Goal: Information Seeking & Learning: Learn about a topic

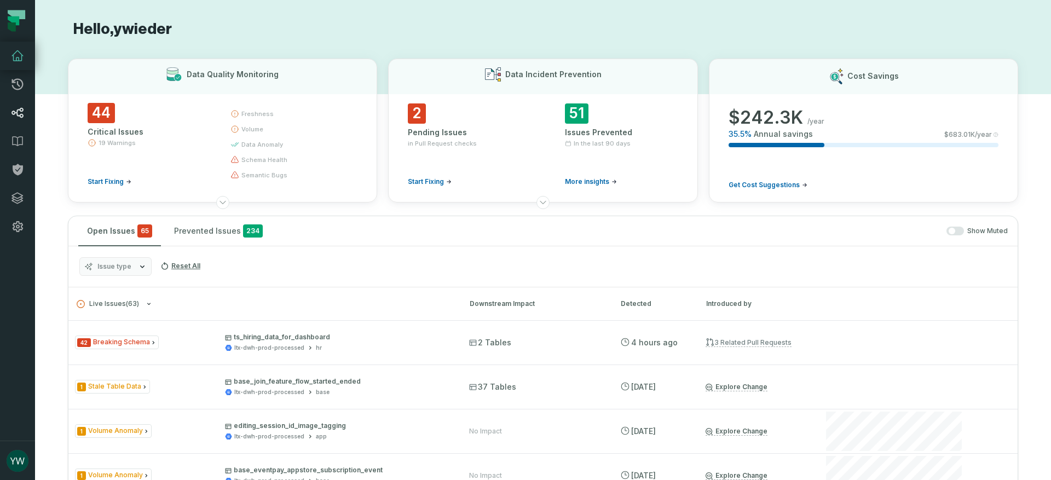
click at [17, 109] on icon at bounding box center [17, 113] width 12 height 10
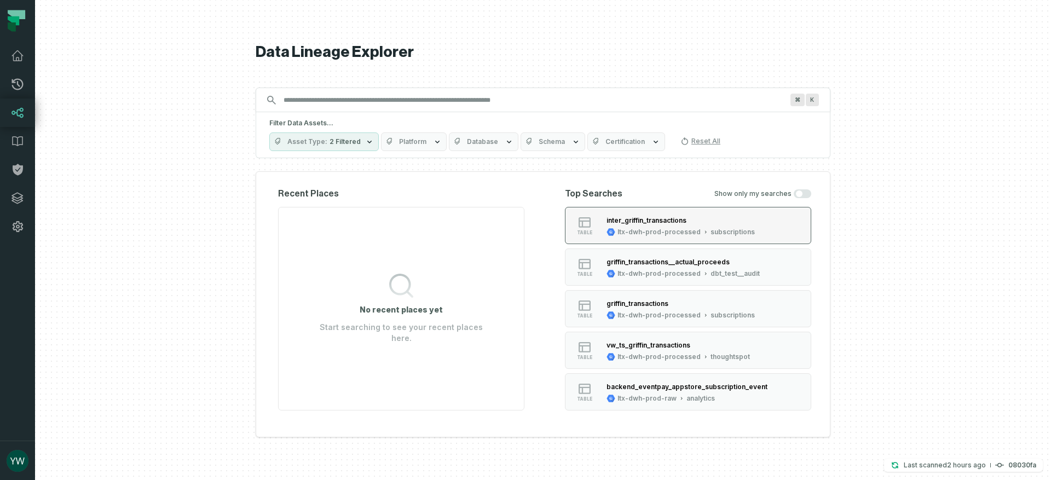
click at [654, 232] on div "ltx-dwh-prod-processed" at bounding box center [659, 232] width 83 height 9
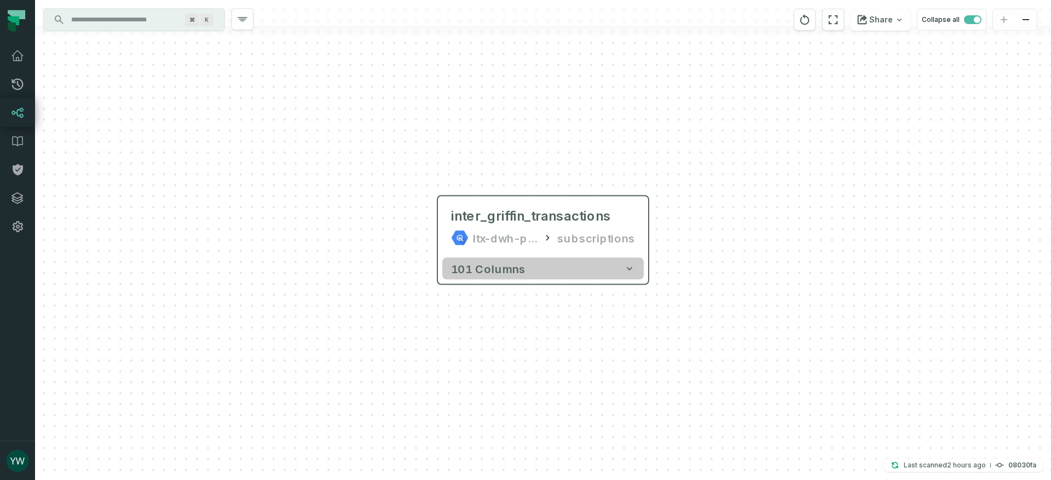
click at [624, 274] on button "101 columns" at bounding box center [543, 269] width 202 height 22
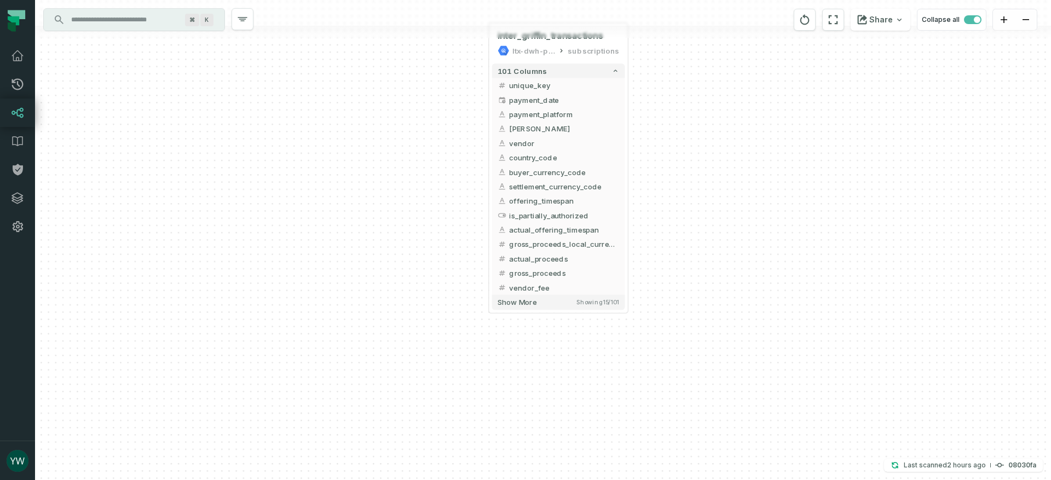
drag, startPoint x: 749, startPoint y: 339, endPoint x: 719, endPoint y: 144, distance: 197.2
click at [719, 144] on div "+ inter_griffin_transactions ltx-dwh-prod-processed subscriptions + 101 columns…" at bounding box center [543, 240] width 1016 height 480
click at [597, 310] on div "101 columns + unique_key + + payment_date + + payment_platform + + griffin_app_…" at bounding box center [558, 187] width 139 height 252
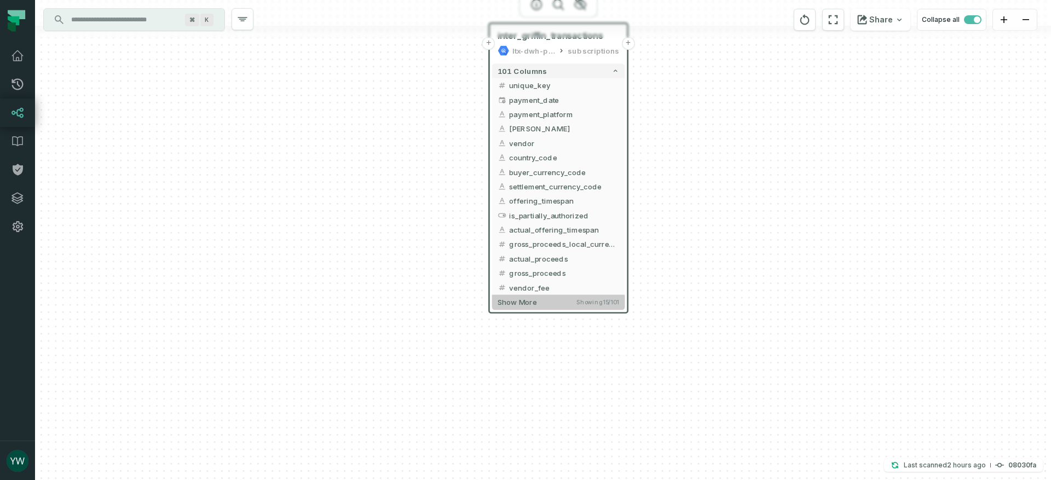
click at [606, 305] on span "Showing 15 / 101" at bounding box center [598, 301] width 43 height 7
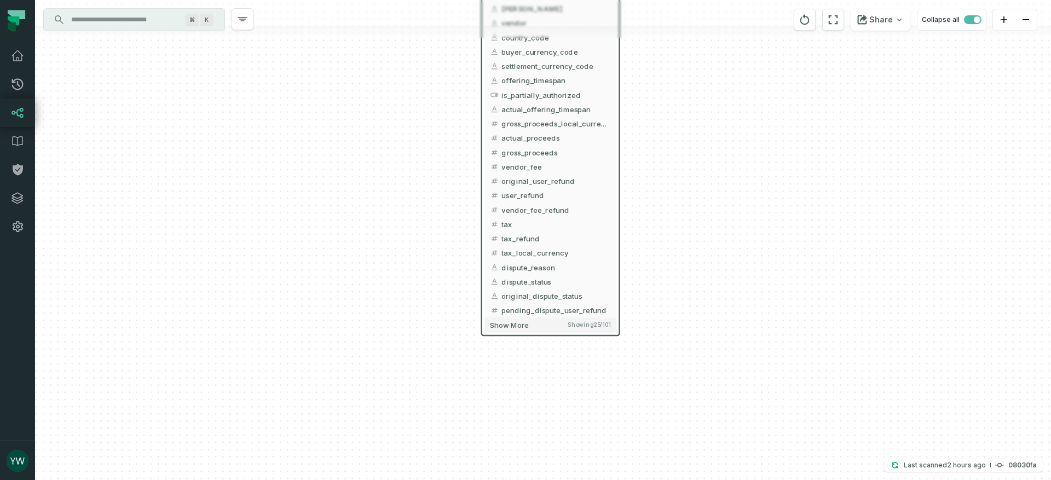
drag, startPoint x: 715, startPoint y: 378, endPoint x: 709, endPoint y: 241, distance: 136.5
click at [709, 241] on div "+ inter_griffin_transactions ltx-dwh-prod-processed subscriptions + 101 columns…" at bounding box center [543, 240] width 1016 height 480
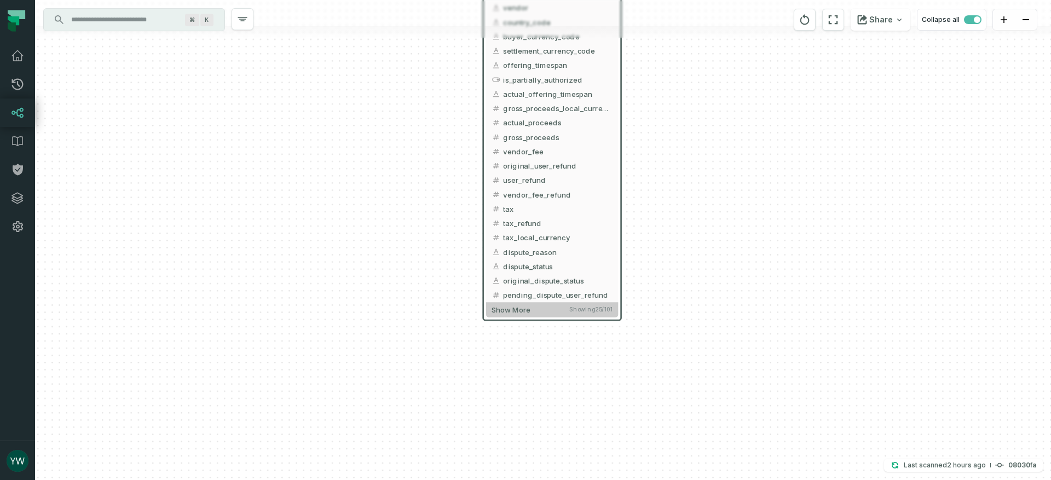
click at [580, 313] on button "Show more Showing 25 / 101" at bounding box center [552, 309] width 132 height 15
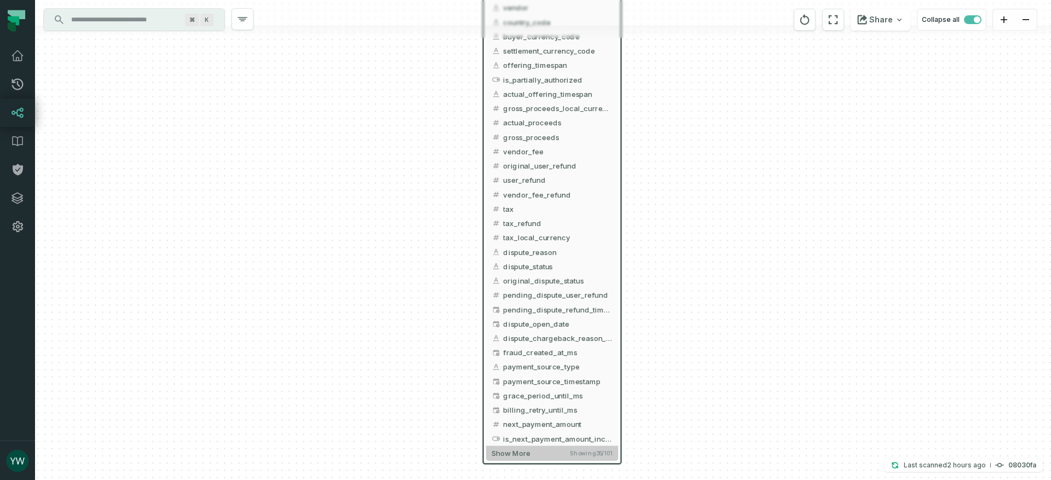
click at [604, 455] on span "Showing 35 / 101" at bounding box center [591, 453] width 42 height 7
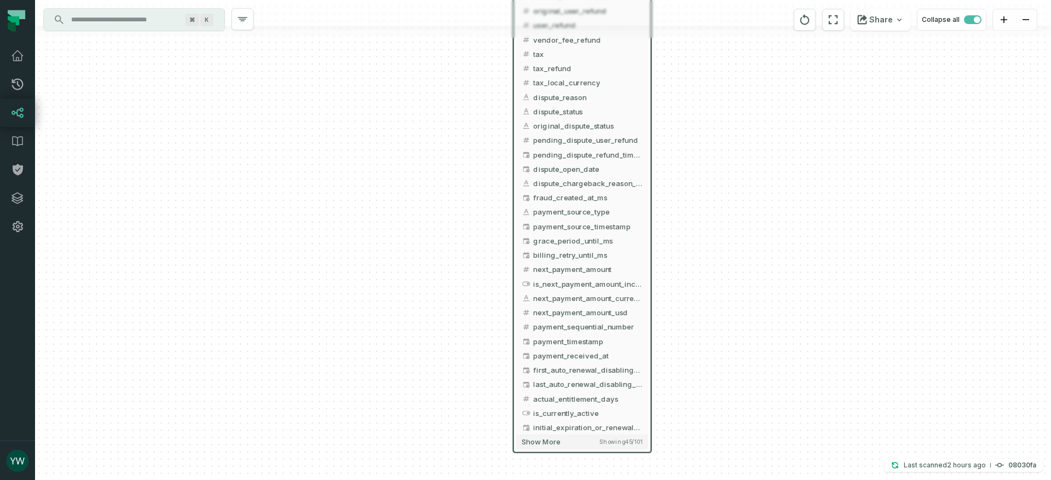
drag, startPoint x: 710, startPoint y: 401, endPoint x: 737, endPoint y: 255, distance: 148.1
click at [737, 255] on div "+ inter_griffin_transactions ltx-dwh-prod-processed subscriptions + 101 columns…" at bounding box center [543, 240] width 1016 height 480
click at [632, 446] on button "Show more Showing 45 / 101" at bounding box center [582, 442] width 132 height 15
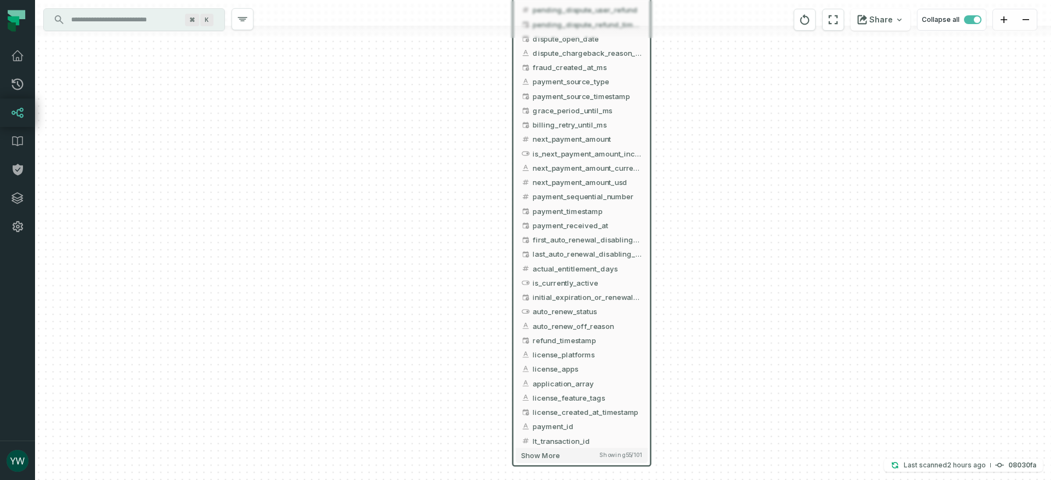
drag, startPoint x: 715, startPoint y: 437, endPoint x: 715, endPoint y: 307, distance: 130.3
click at [715, 307] on div "+ inter_griffin_transactions ltx-dwh-prod-processed subscriptions + 101 columns…" at bounding box center [543, 240] width 1016 height 480
click at [620, 457] on span "Showing 55 / 101" at bounding box center [621, 455] width 42 height 7
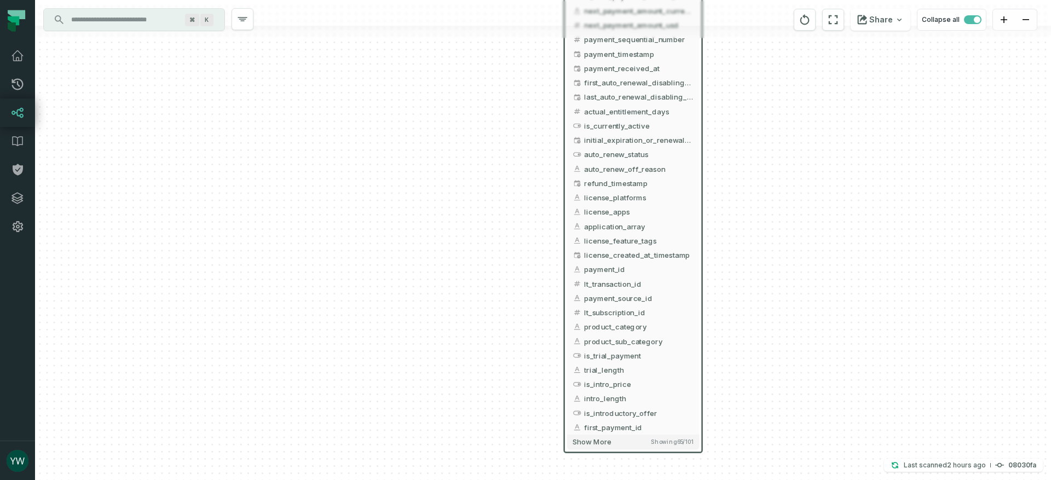
drag, startPoint x: 704, startPoint y: 434, endPoint x: 755, endPoint y: 277, distance: 165.4
click at [755, 277] on div "+ inter_griffin_transactions ltx-dwh-prod-processed subscriptions + 101 columns…" at bounding box center [543, 240] width 1016 height 480
click at [670, 446] on button "Show more Showing 65 / 101" at bounding box center [633, 442] width 132 height 15
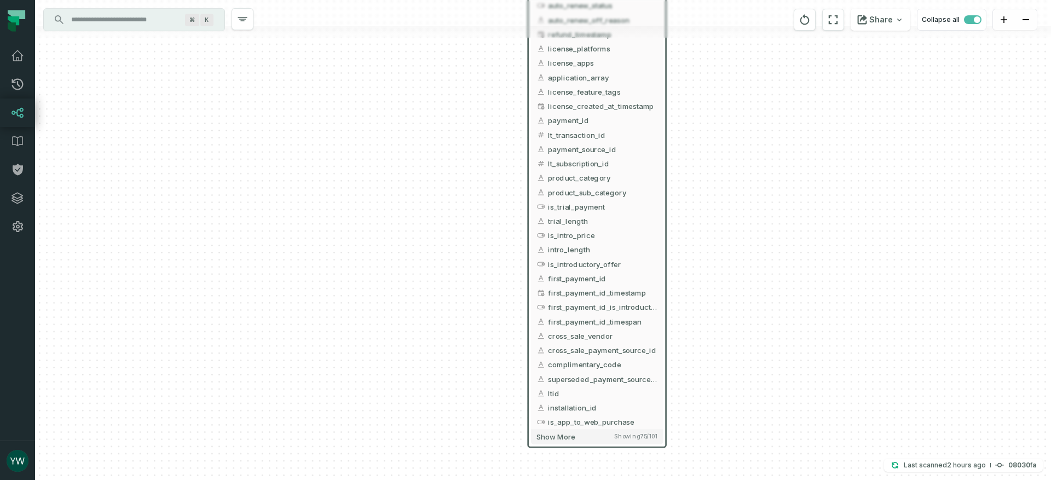
drag, startPoint x: 770, startPoint y: 437, endPoint x: 734, endPoint y: 288, distance: 153.3
click at [734, 288] on div "+ inter_griffin_transactions ltx-dwh-prod-processed subscriptions + 101 columns…" at bounding box center [543, 240] width 1016 height 480
click at [636, 437] on span "Showing 75 / 101" at bounding box center [635, 436] width 43 height 7
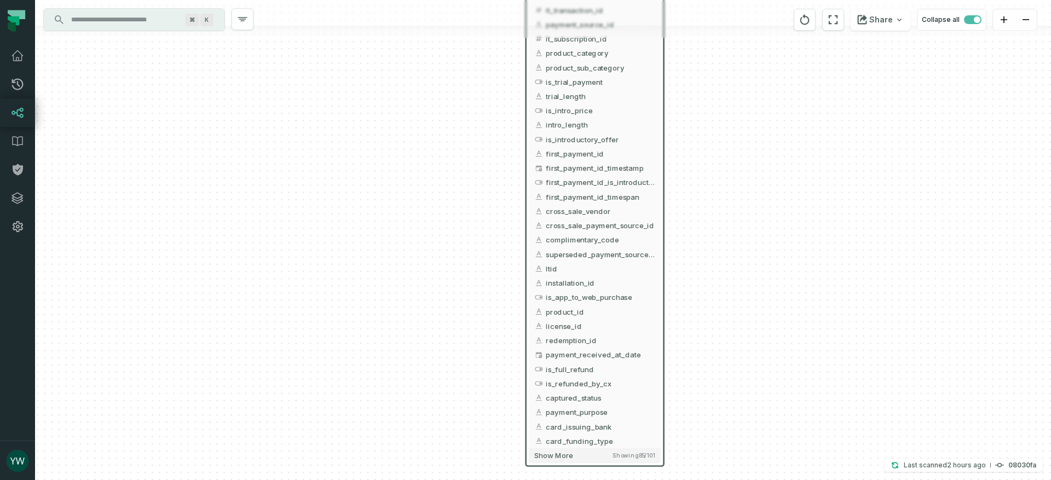
drag, startPoint x: 703, startPoint y: 438, endPoint x: 701, endPoint y: 312, distance: 126.5
click at [701, 312] on div "+ inter_griffin_transactions ltx-dwh-prod-processed subscriptions + 101 columns…" at bounding box center [543, 240] width 1016 height 480
click at [640, 457] on span "Showing 85 / 101" at bounding box center [634, 454] width 42 height 7
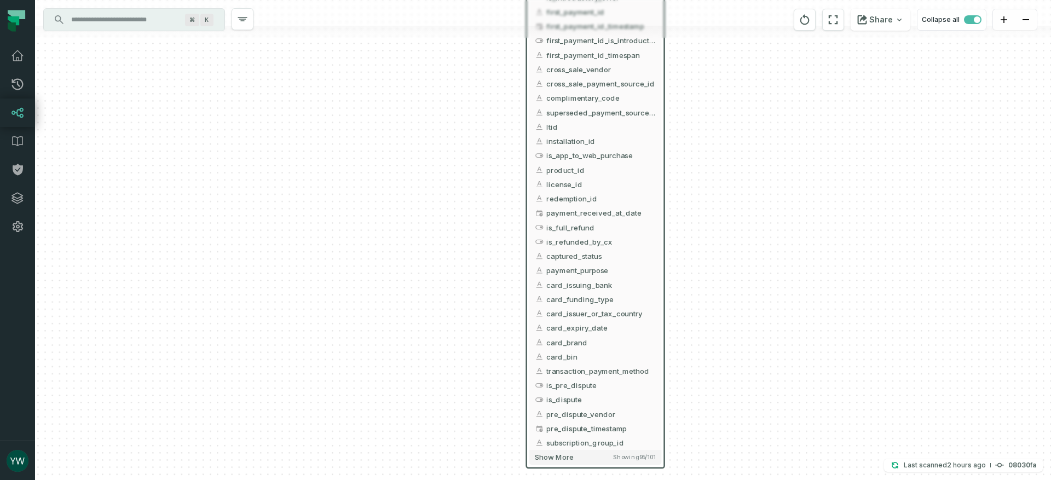
drag, startPoint x: 756, startPoint y: 455, endPoint x: 757, endPoint y: 315, distance: 140.2
click at [757, 315] on div "+ inter_griffin_transactions ltx-dwh-prod-processed subscriptions + 101 columns…" at bounding box center [543, 240] width 1016 height 480
click at [640, 462] on button "Show more Showing 95 / 101" at bounding box center [596, 457] width 132 height 15
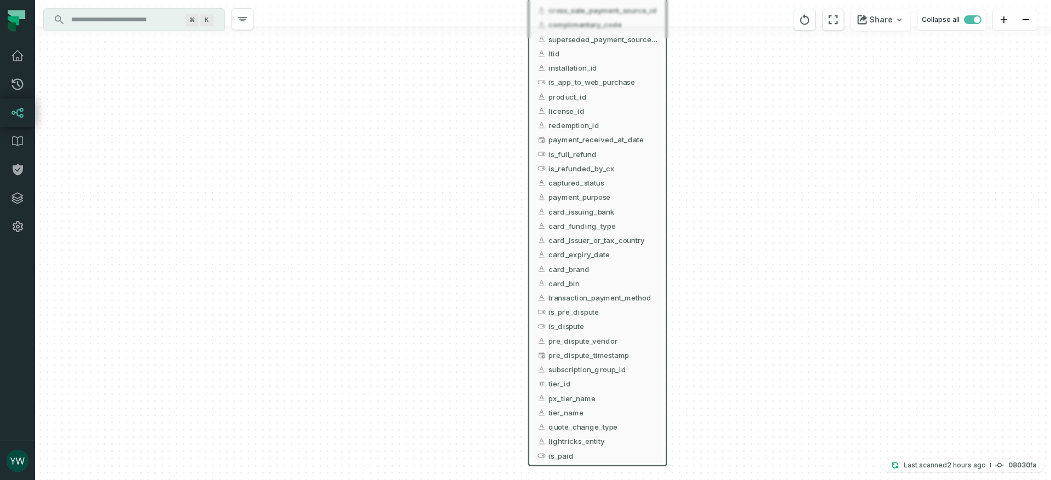
drag, startPoint x: 717, startPoint y: 437, endPoint x: 720, endPoint y: 384, distance: 52.7
click at [720, 384] on div "+ inter_griffin_transactions ltx-dwh-prod-processed subscriptions + 101 columns…" at bounding box center [543, 240] width 1016 height 480
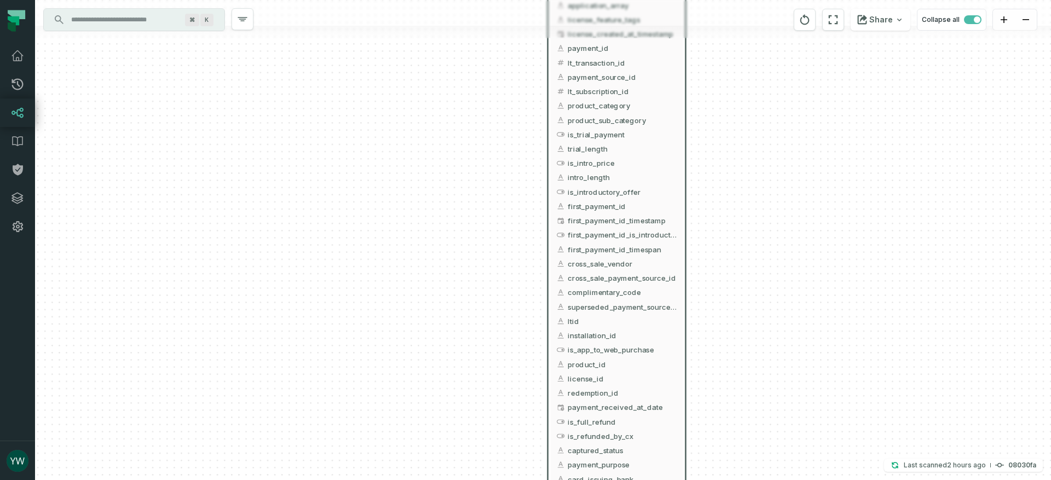
drag, startPoint x: 752, startPoint y: 56, endPoint x: 771, endPoint y: 324, distance: 268.5
click at [771, 324] on div "+ inter_griffin_transactions ltx-dwh-prod-processed subscriptions + 101 columns…" at bounding box center [543, 240] width 1016 height 480
click at [686, 164] on button "+" at bounding box center [686, 163] width 13 height 13
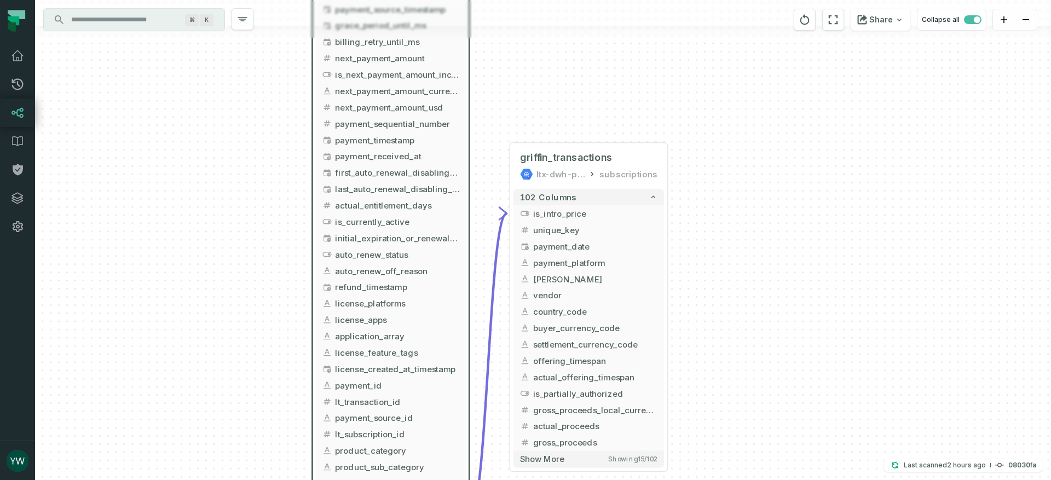
drag, startPoint x: 743, startPoint y: 312, endPoint x: 746, endPoint y: 226, distance: 86.0
click at [746, 226] on div "+ griffin_transactions ltx-dwh-prod-processed subscriptions + 102 columns - is_…" at bounding box center [543, 240] width 1016 height 480
click at [665, 212] on button "+" at bounding box center [668, 213] width 15 height 15
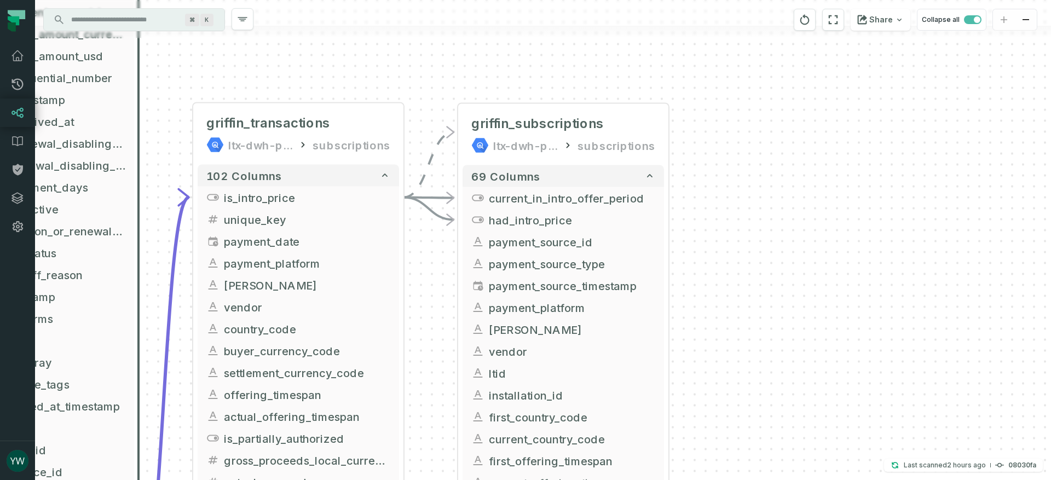
drag, startPoint x: 721, startPoint y: 364, endPoint x: 746, endPoint y: 240, distance: 126.2
click at [746, 240] on div "+ griffin_subscriptions ltx-dwh-prod-processed subscriptions + 69 columns + cur…" at bounding box center [543, 240] width 1016 height 480
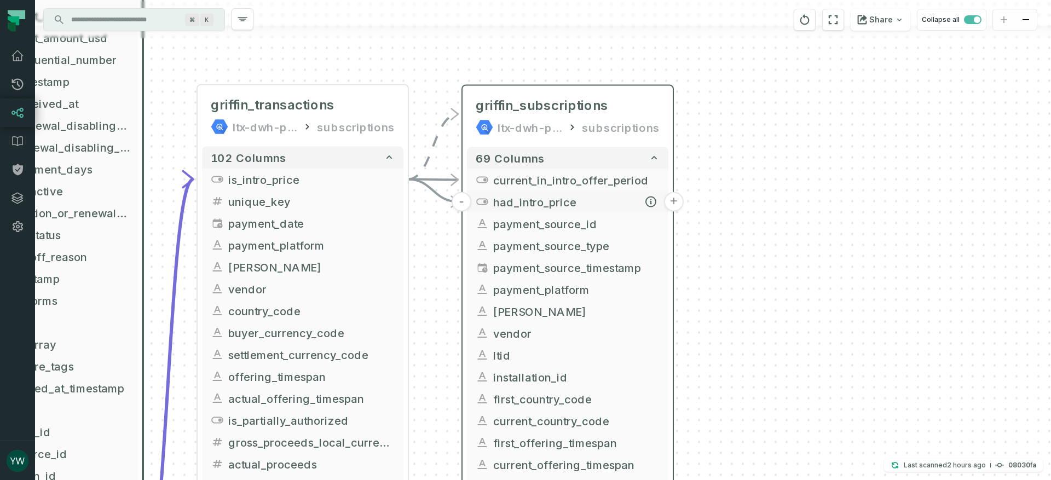
click at [670, 200] on button "+" at bounding box center [674, 202] width 20 height 20
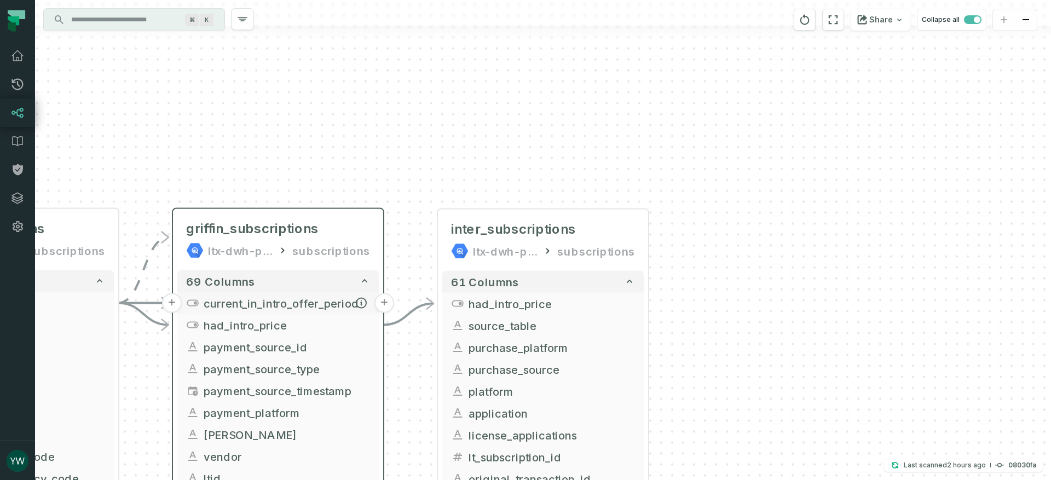
click at [378, 304] on button "+" at bounding box center [385, 304] width 20 height 20
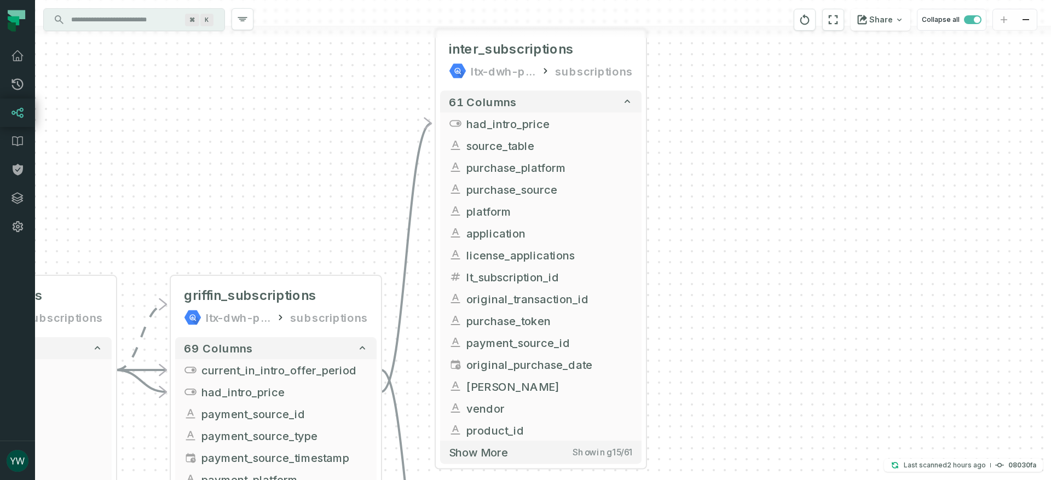
drag, startPoint x: 806, startPoint y: 174, endPoint x: 804, endPoint y: 488, distance: 313.8
click at [804, 480] on html "Pull Requests Dashboard Lineage Data Catalog Policies Integrations Settings ywi…" at bounding box center [525, 240] width 1051 height 480
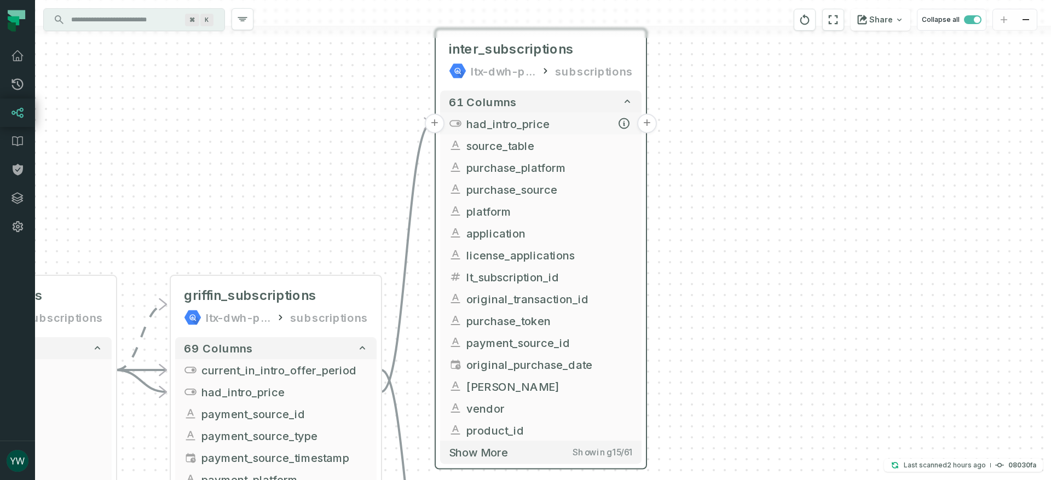
click at [647, 123] on button "+" at bounding box center [647, 124] width 20 height 20
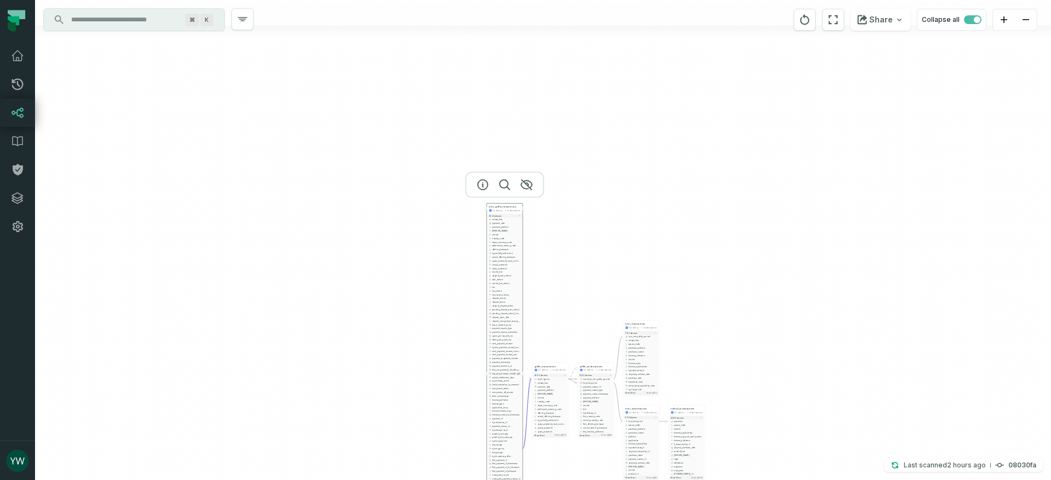
drag, startPoint x: 348, startPoint y: 96, endPoint x: 490, endPoint y: 373, distance: 311.3
click at [490, 373] on icon "button" at bounding box center [490, 373] width 2 height 2
